Goal: Task Accomplishment & Management: Use online tool/utility

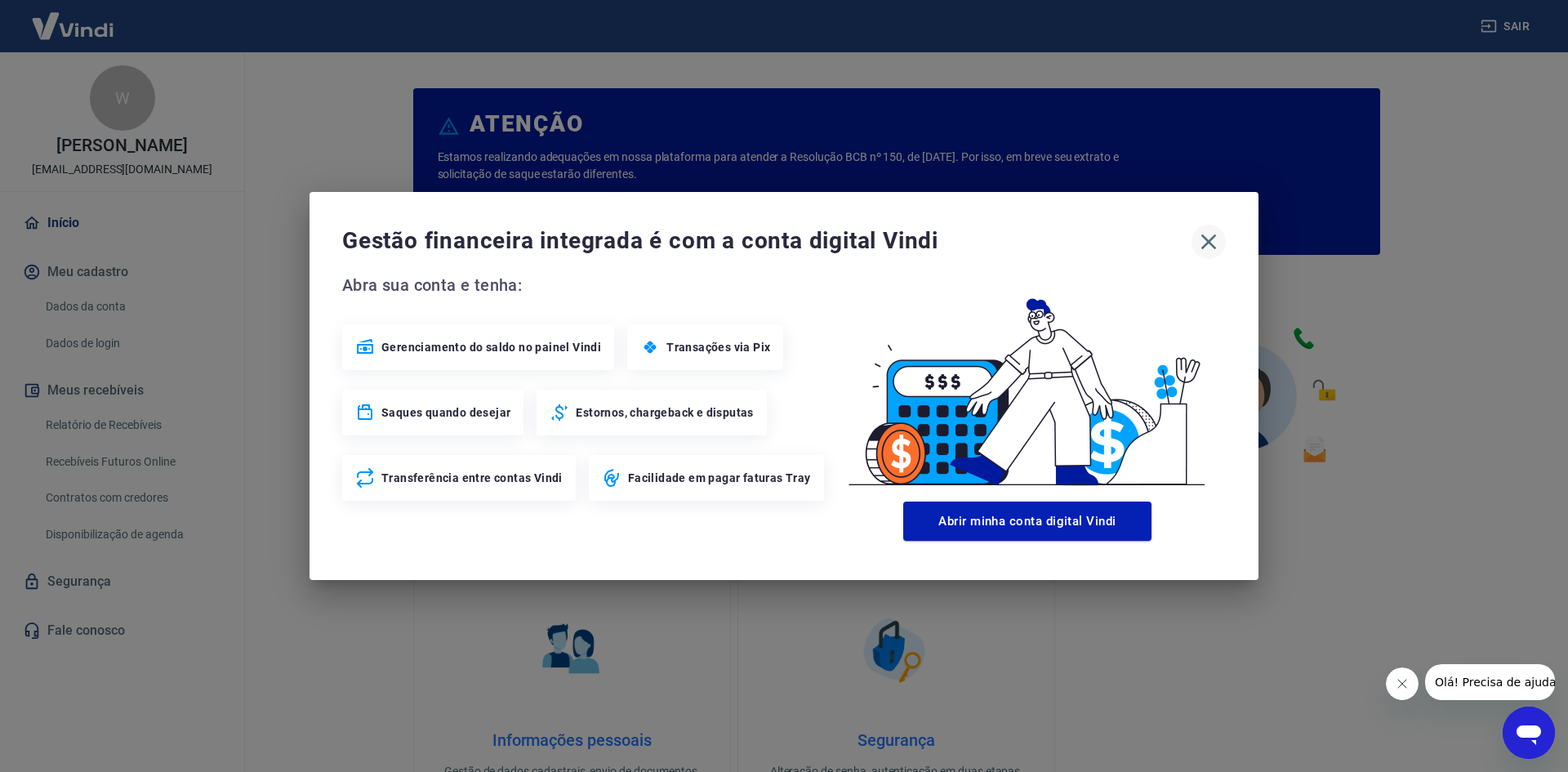
click at [1202, 243] on icon "button" at bounding box center [1208, 241] width 26 height 26
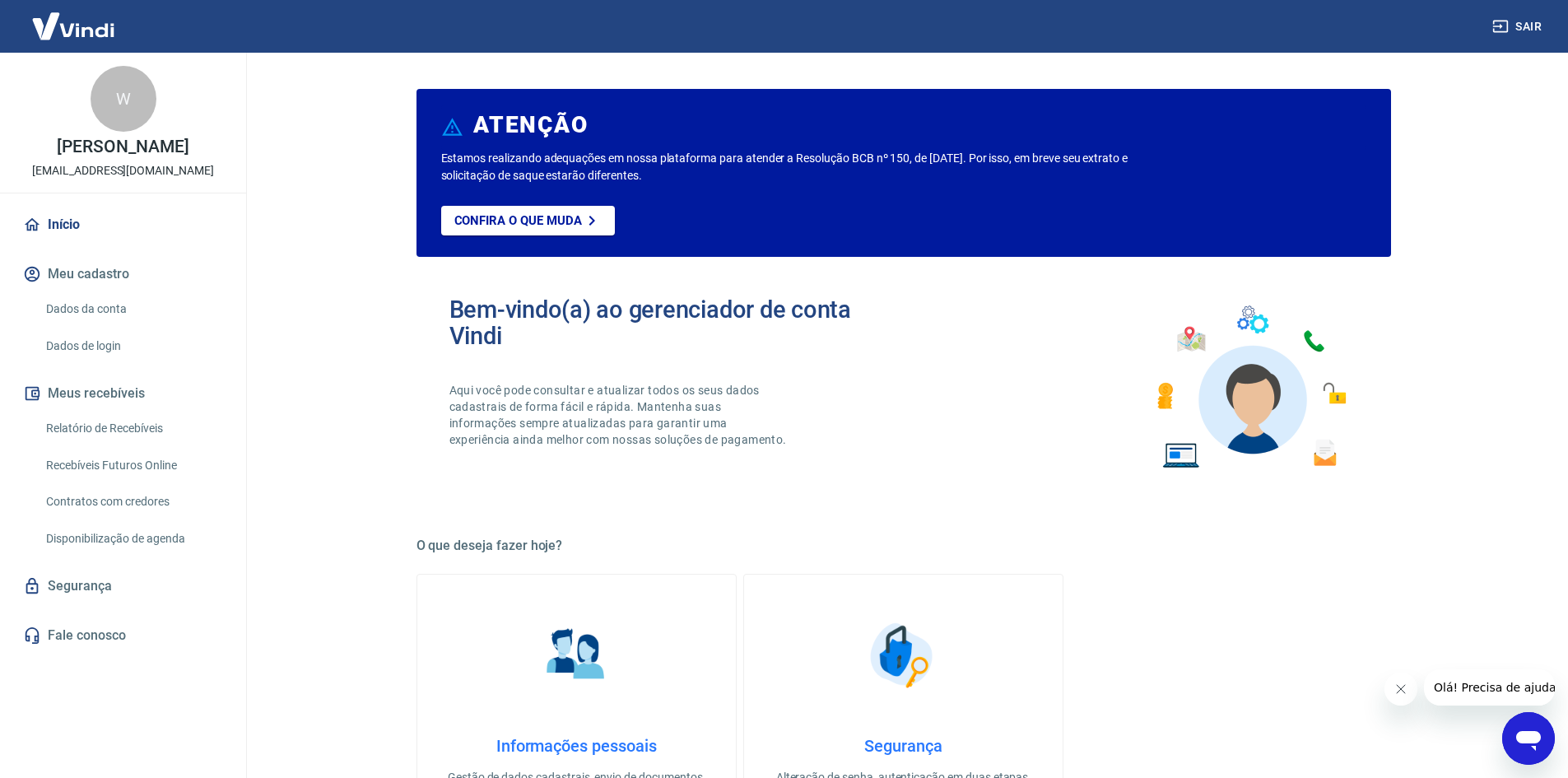
click at [136, 462] on link "Recebíveis Futuros Online" at bounding box center [132, 466] width 187 height 34
